Goal: Information Seeking & Learning: Find specific fact

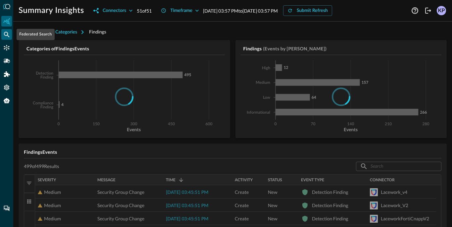
click at [7, 34] on icon "Federated Search" at bounding box center [7, 35] width 6 height 6
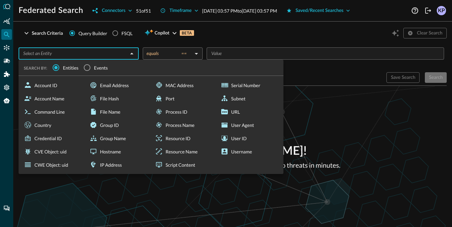
click at [85, 51] on input "text" at bounding box center [73, 53] width 105 height 8
click at [107, 13] on button "Connectors" at bounding box center [111, 10] width 47 height 11
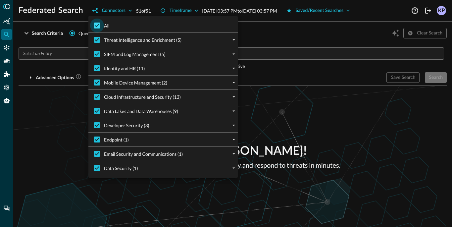
click at [99, 25] on input "All" at bounding box center [97, 26] width 14 height 14
checkbox input "false"
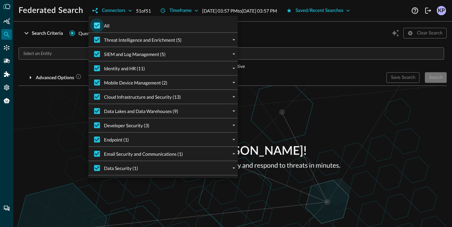
checkbox input "false"
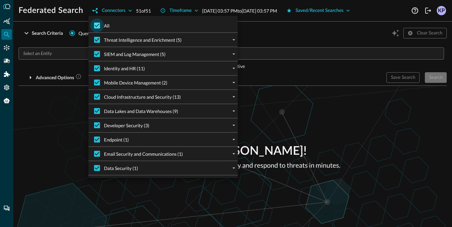
checkbox input "false"
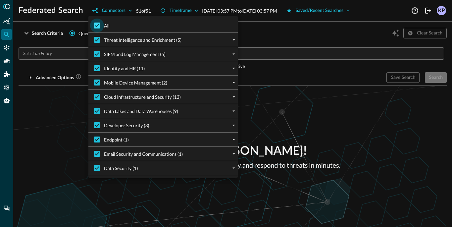
checkbox input "false"
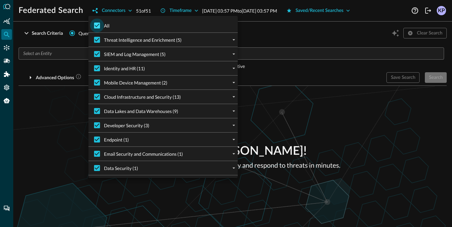
checkbox input "false"
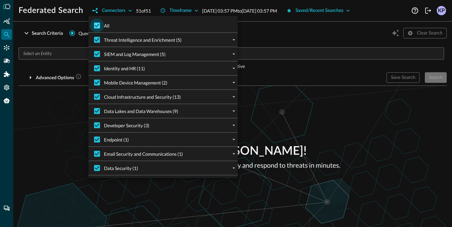
checkbox input "false"
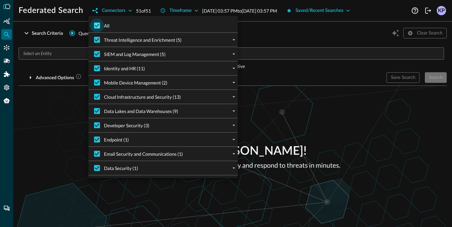
checkbox input "false"
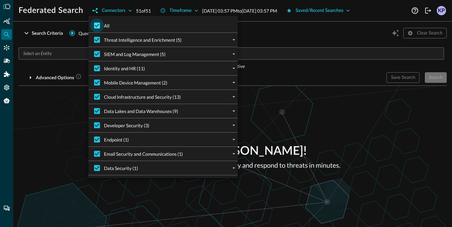
checkbox input "false"
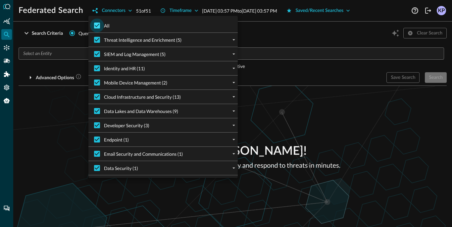
checkbox input "false"
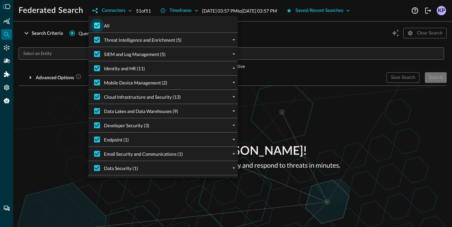
checkbox input "false"
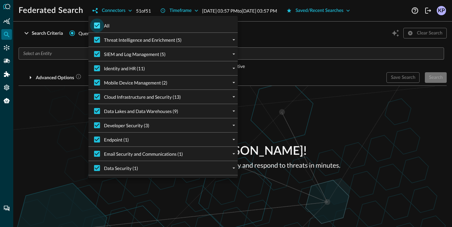
checkbox input "false"
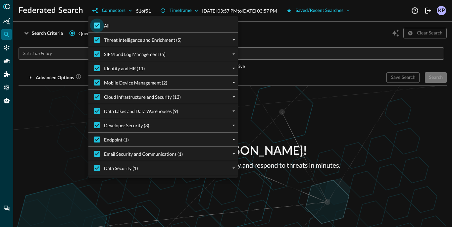
checkbox input "false"
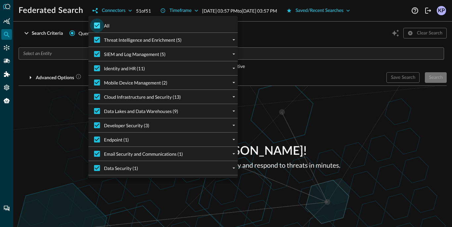
checkbox input "false"
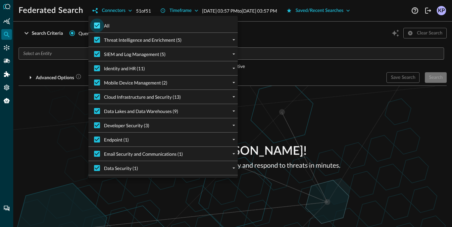
checkbox input "false"
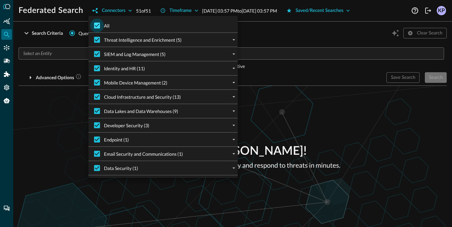
checkbox input "false"
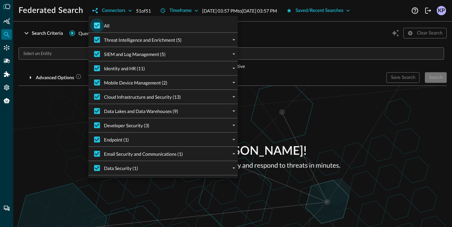
checkbox input "false"
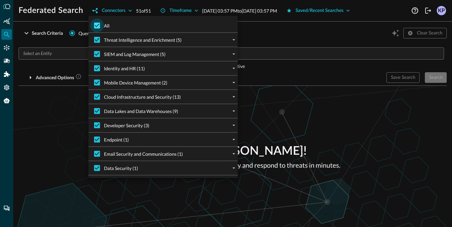
checkbox input "false"
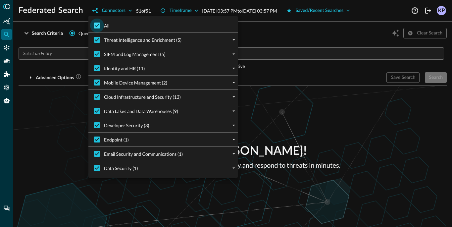
checkbox input "false"
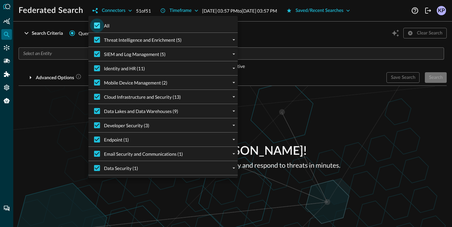
checkbox input "false"
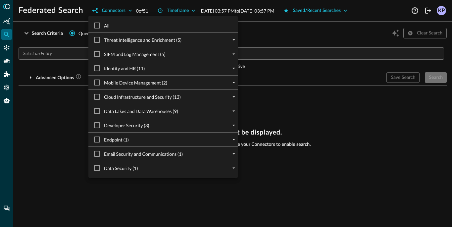
click at [219, 109] on div "Data Lakes and Data Warehouses (9)" at bounding box center [166, 111] width 144 height 14
click at [236, 110] on icon "expand" at bounding box center [234, 111] width 6 height 6
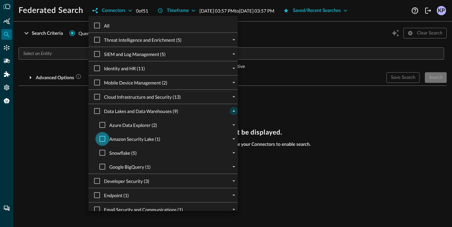
click at [102, 140] on input "Amazon Security Lake (1)" at bounding box center [102, 139] width 14 height 14
checkbox input "true"
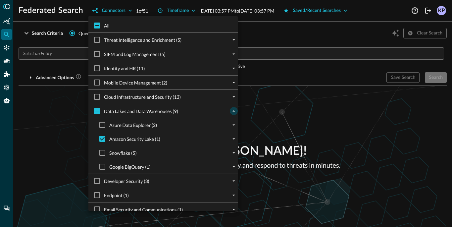
click at [67, 124] on div at bounding box center [226, 113] width 452 height 227
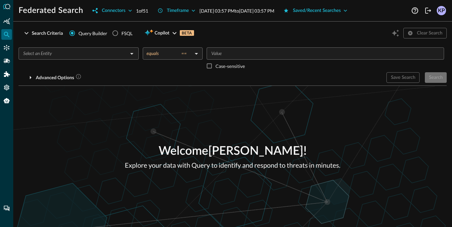
click at [89, 52] on input "text" at bounding box center [73, 53] width 105 height 8
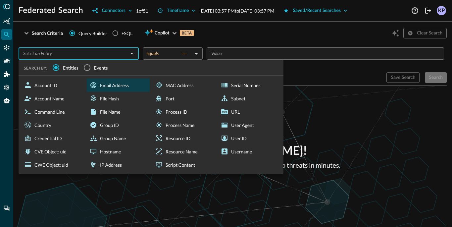
click at [98, 87] on div "Email Address" at bounding box center [118, 84] width 63 height 13
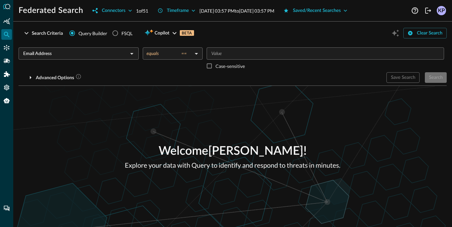
click at [94, 61] on div "Email Address ​" at bounding box center [79, 59] width 120 height 25
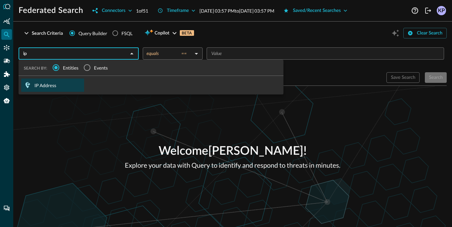
type input "IP Address"
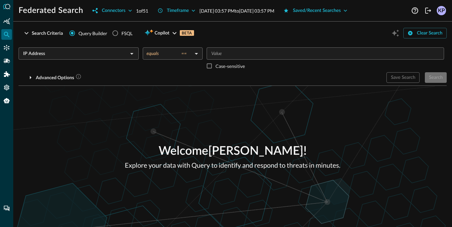
click at [192, 57] on body "Federated Search Connectors 1 of 51 Timeframe [DATE] 03:57 PM to [DATE] 03:57 P…" at bounding box center [226, 113] width 452 height 227
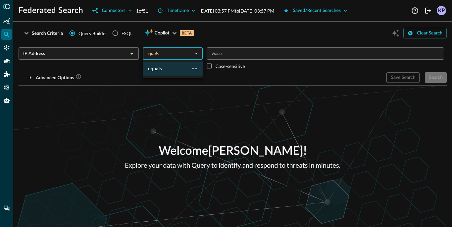
click at [182, 53] on div at bounding box center [226, 113] width 452 height 227
click at [220, 51] on input "Value" at bounding box center [325, 53] width 232 height 8
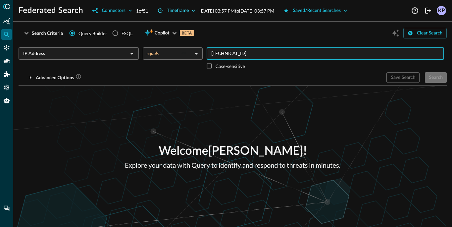
type input "[TECHNICAL_ID]"
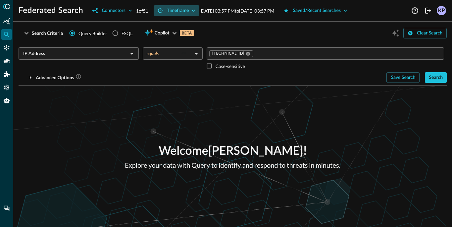
click at [187, 11] on button "Timeframe" at bounding box center [177, 10] width 46 height 11
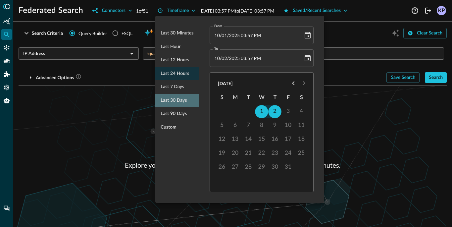
click at [183, 97] on span "Last 30 days" at bounding box center [174, 100] width 26 height 8
type input "[DATE] 03:57 PM"
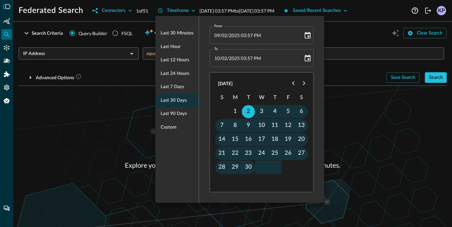
click at [173, 163] on div "Last 30 minutes Last hour Last 12 hours Last 24 hours Last 7 days Last 30 days …" at bounding box center [176, 109] width 43 height 187
click at [183, 8] on div at bounding box center [226, 113] width 452 height 227
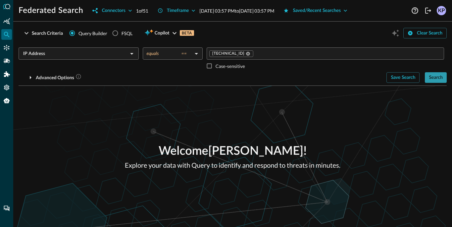
click at [439, 77] on button "Search" at bounding box center [436, 77] width 22 height 11
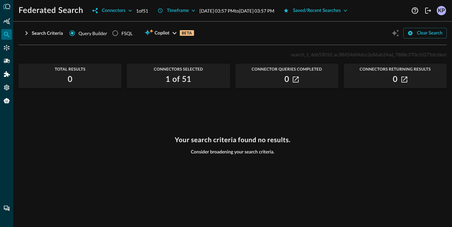
click at [349, 81] on div "Search Criteria Query Builder FSQL Copilot BETA Clear Search IP Address ​ equal…" at bounding box center [233, 127] width 428 height 200
click at [47, 31] on button "Search Criteria" at bounding box center [43, 33] width 48 height 11
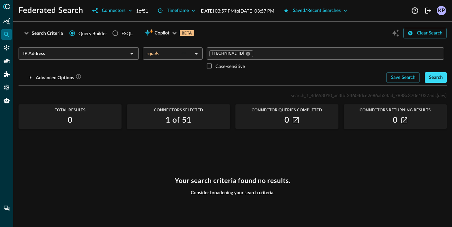
click at [432, 79] on button "Search" at bounding box center [436, 77] width 22 height 11
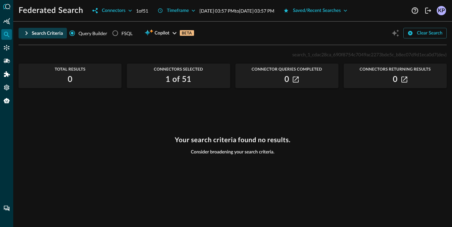
click at [44, 32] on button "Search Criteria" at bounding box center [43, 33] width 48 height 11
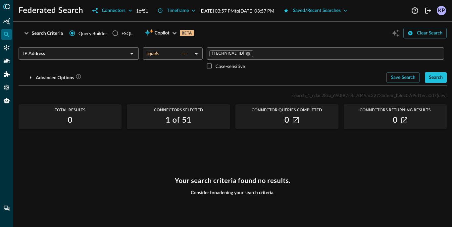
click at [93, 57] on input "IP Address" at bounding box center [73, 53] width 105 height 8
click at [40, 189] on div "Your search criteria found no results. Consider broadening your search criteria." at bounding box center [233, 198] width 428 height 42
click at [7, 142] on div at bounding box center [6, 113] width 13 height 227
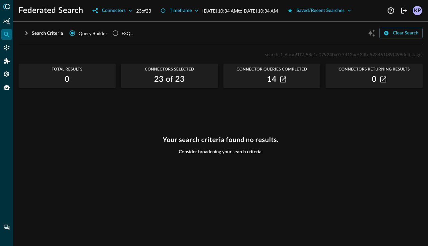
click at [84, 187] on div "Your search criteria found no results. Consider broadening your search criteria." at bounding box center [221, 187] width 404 height 102
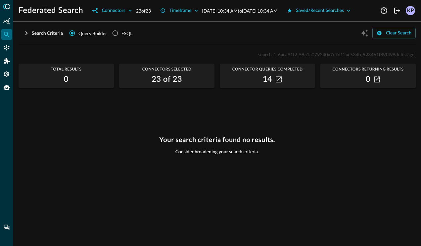
click at [54, 164] on div "Your search criteria found no results. Consider broadening your search criteria." at bounding box center [217, 187] width 397 height 102
